Goal: Transaction & Acquisition: Purchase product/service

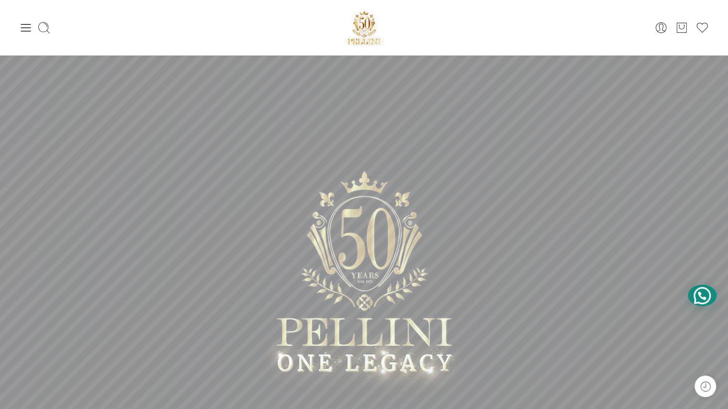
click at [704, 297] on div at bounding box center [701, 296] width 29 height 22
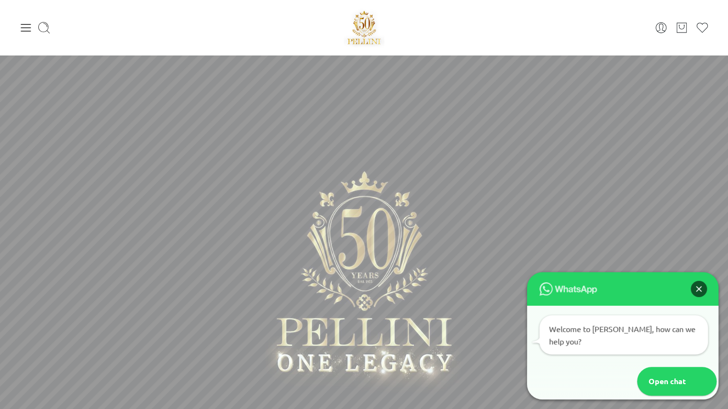
click at [696, 297] on div "Close" at bounding box center [698, 289] width 16 height 16
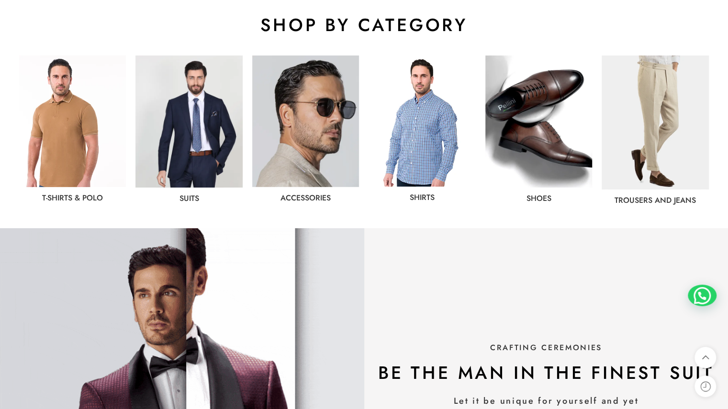
scroll to position [500, 0]
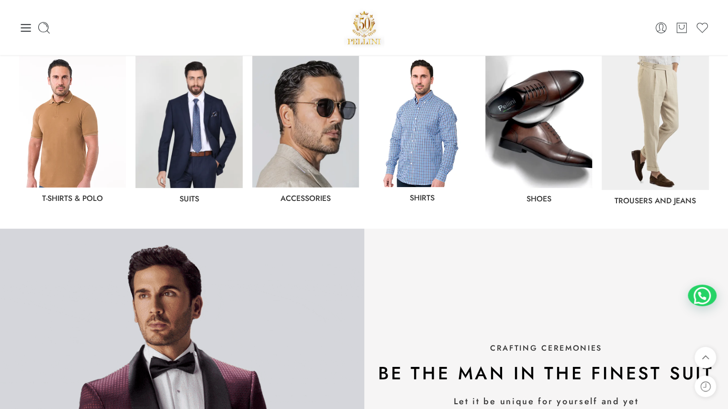
click at [677, 195] on link "Trousers and jeans" at bounding box center [654, 200] width 81 height 11
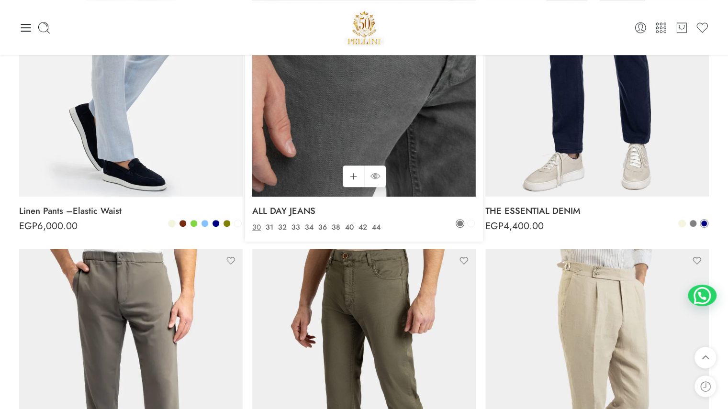
scroll to position [270, 0]
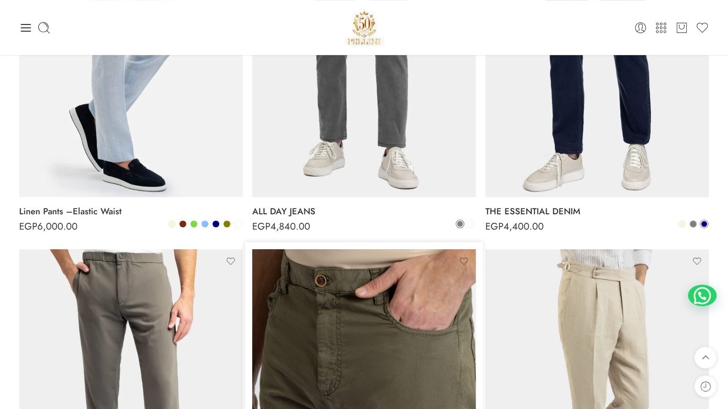
click at [374, 308] on img at bounding box center [363, 398] width 223 height 298
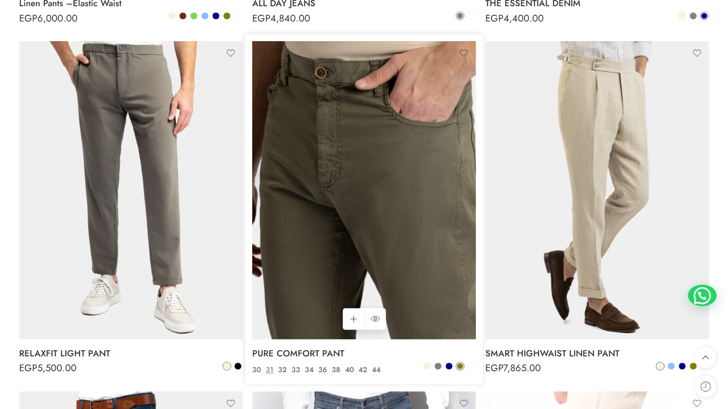
scroll to position [478, 0]
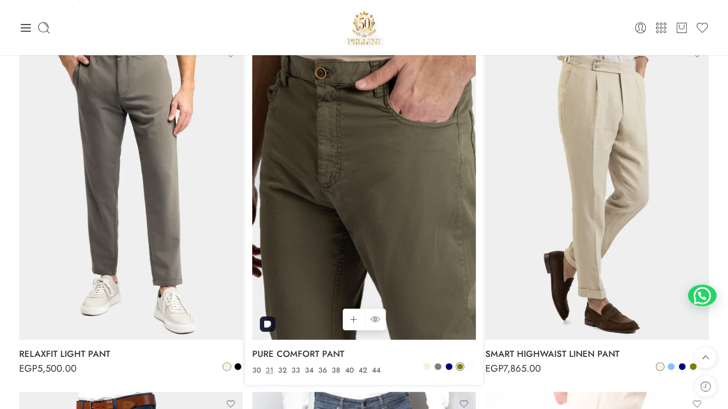
click at [333, 250] on img at bounding box center [363, 191] width 223 height 298
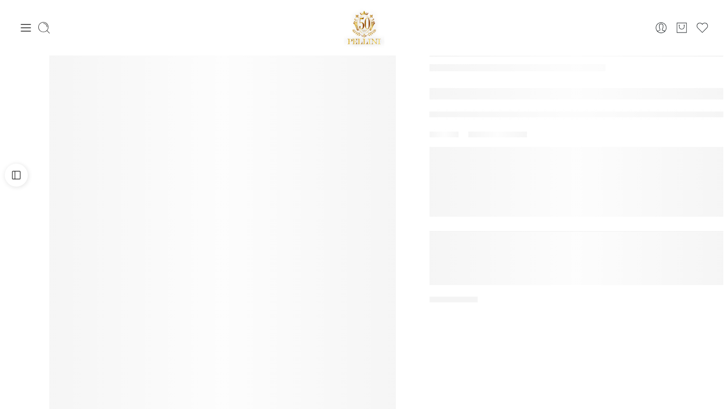
scroll to position [92, 0]
click at [490, 364] on div at bounding box center [364, 217] width 728 height 479
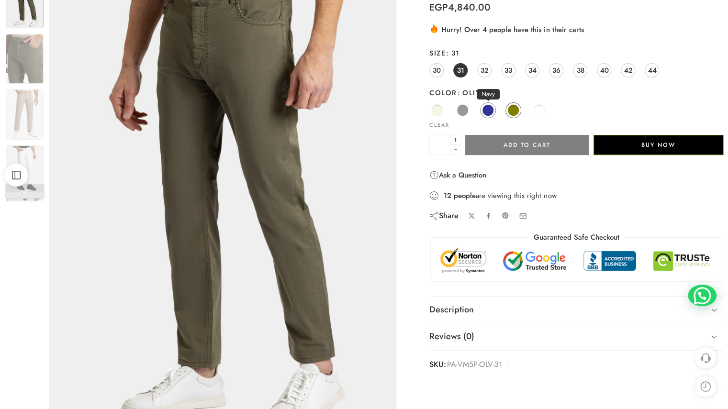
click at [484, 111] on span at bounding box center [488, 110] width 12 height 12
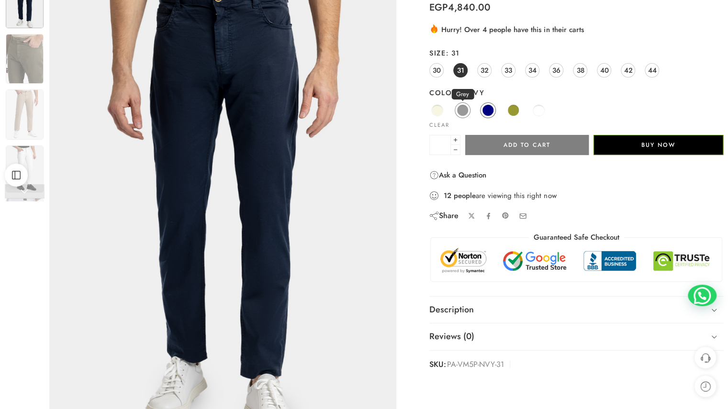
click at [465, 112] on span at bounding box center [462, 110] width 12 height 12
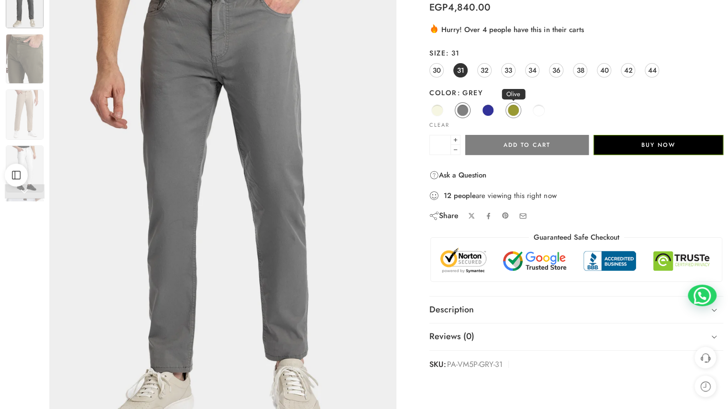
click at [511, 109] on span at bounding box center [513, 110] width 12 height 12
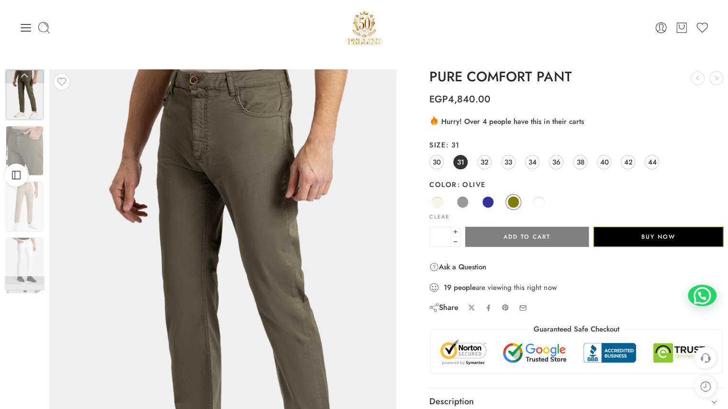
scroll to position [1, 0]
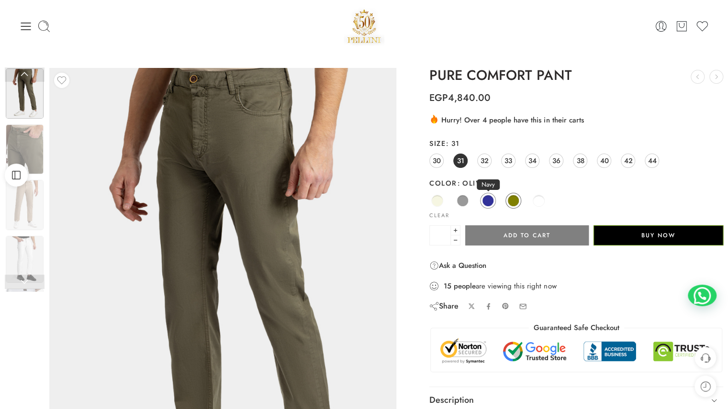
click at [487, 198] on span at bounding box center [488, 201] width 12 height 12
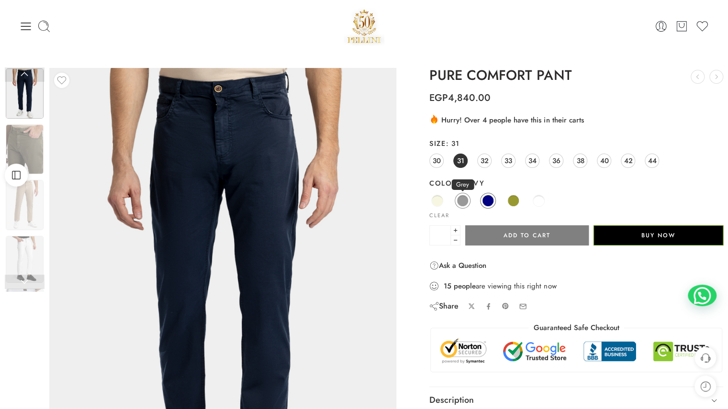
click at [465, 199] on span at bounding box center [462, 201] width 12 height 12
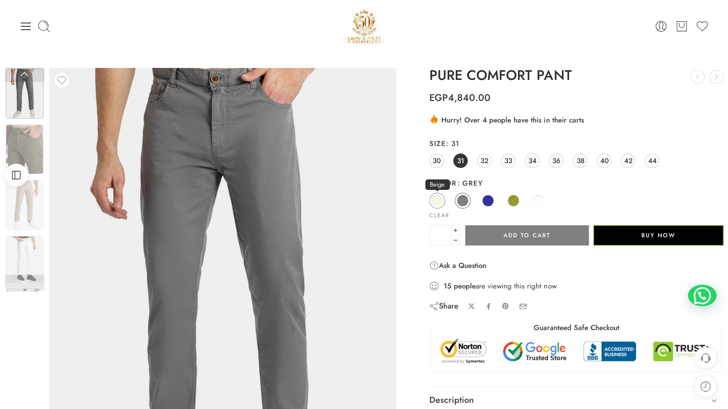
click at [440, 199] on span at bounding box center [437, 201] width 12 height 12
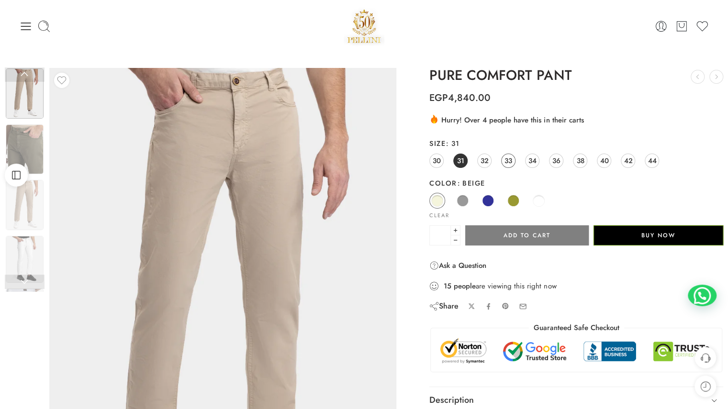
click at [508, 165] on span "33" at bounding box center [508, 160] width 8 height 13
click at [490, 200] on span at bounding box center [488, 201] width 12 height 12
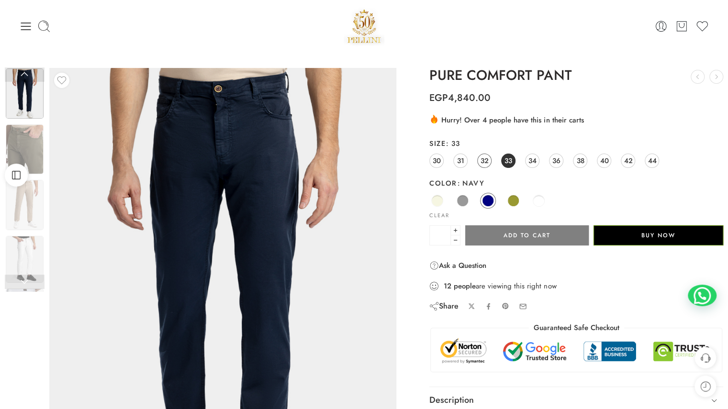
click at [486, 161] on span "32" at bounding box center [484, 160] width 8 height 13
click at [462, 199] on span at bounding box center [462, 201] width 12 height 12
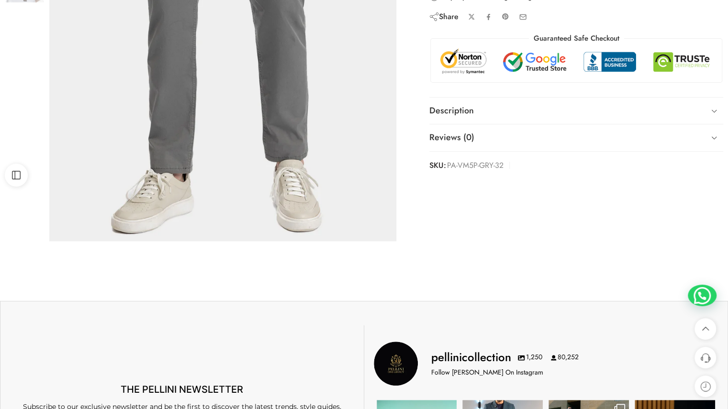
scroll to position [290, 0]
